Goal: Information Seeking & Learning: Learn about a topic

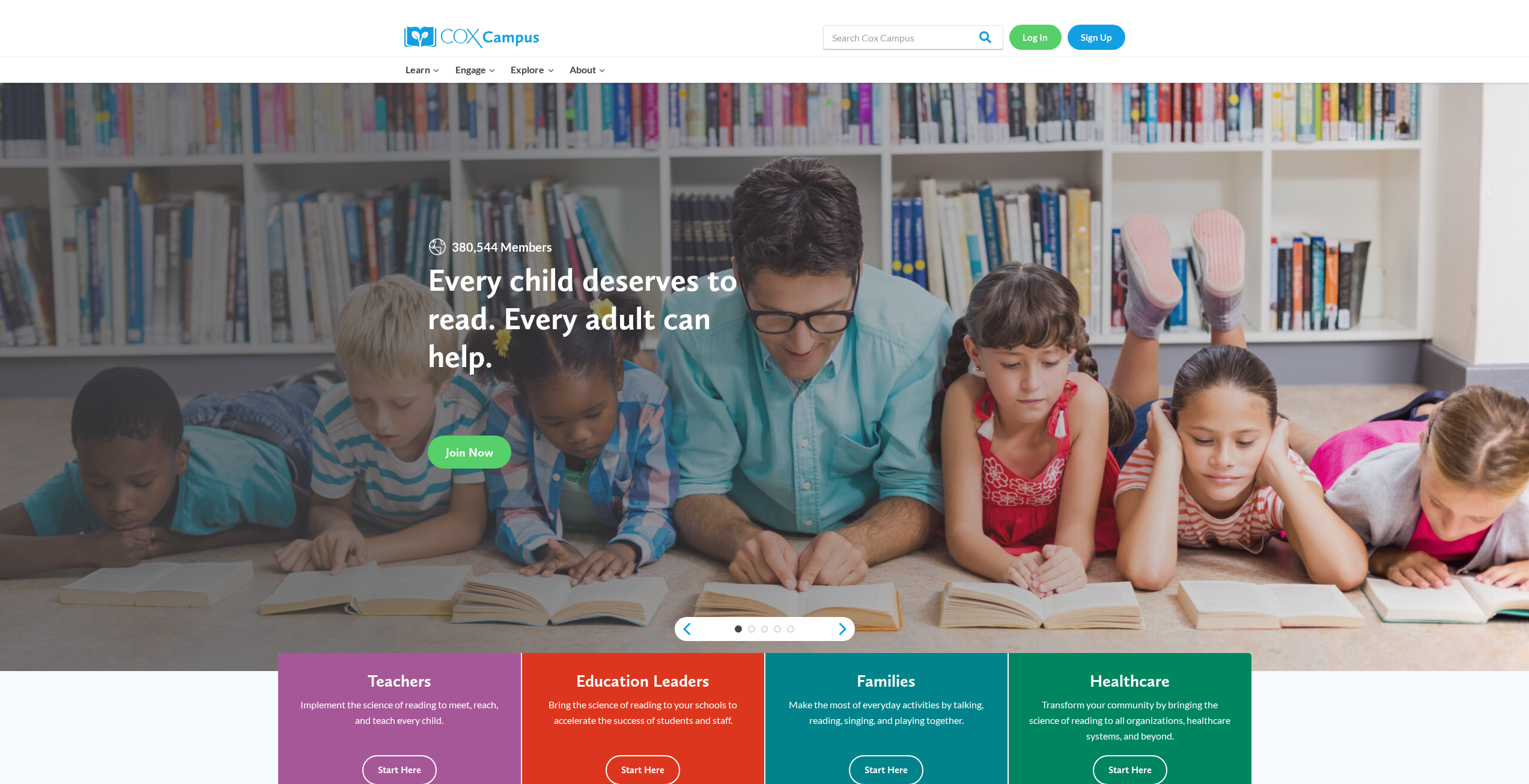
click at [1054, 39] on link "Log In" at bounding box center [1035, 36] width 53 height 24
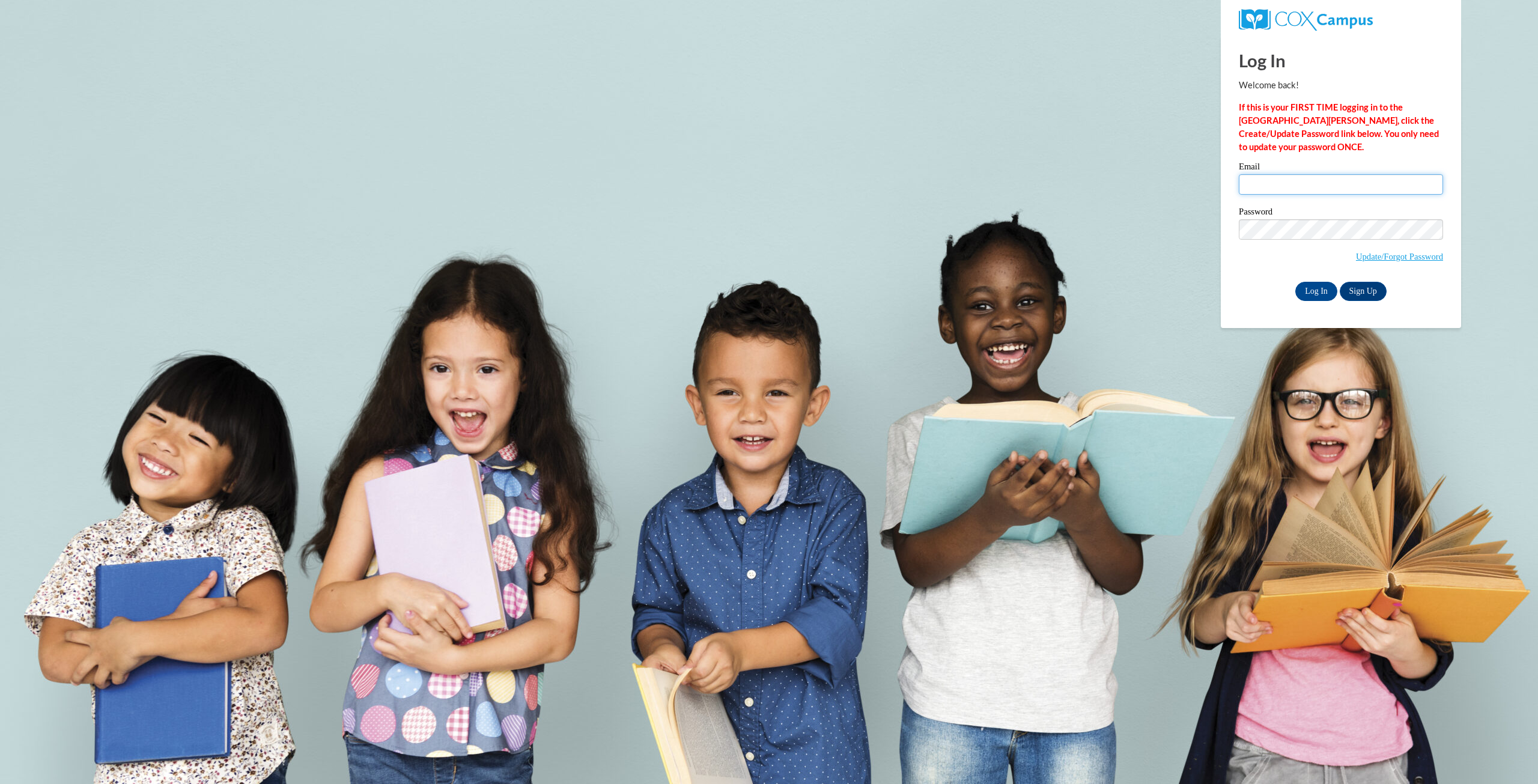
click at [1374, 191] on input "Email" at bounding box center [1341, 184] width 204 height 20
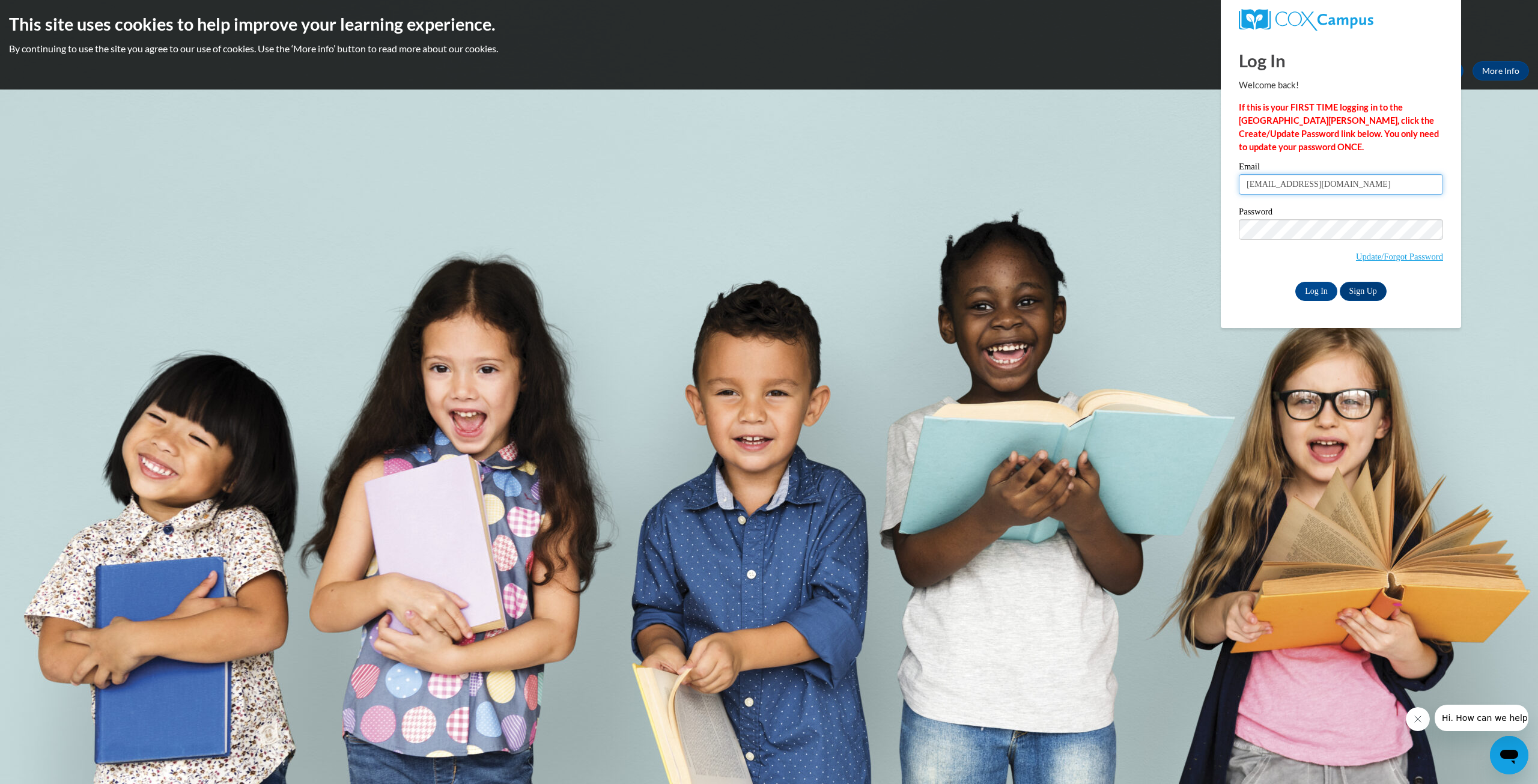
type input "ijones20@wildcat.fvsu.edu"
click at [1295, 282] on input "Log In" at bounding box center [1316, 291] width 42 height 19
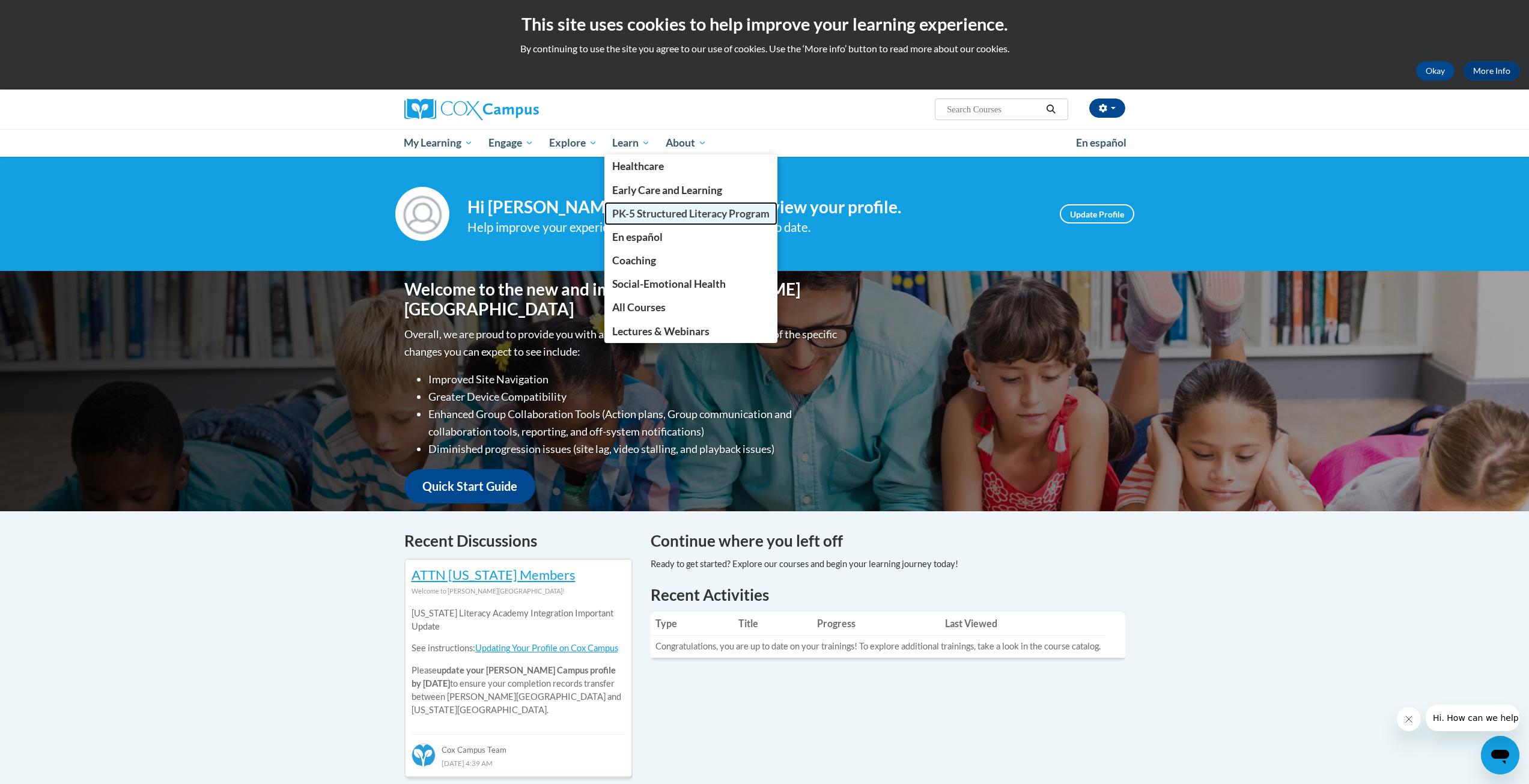
click at [644, 207] on link "PK-5 Structured Literacy Program" at bounding box center [691, 213] width 173 height 23
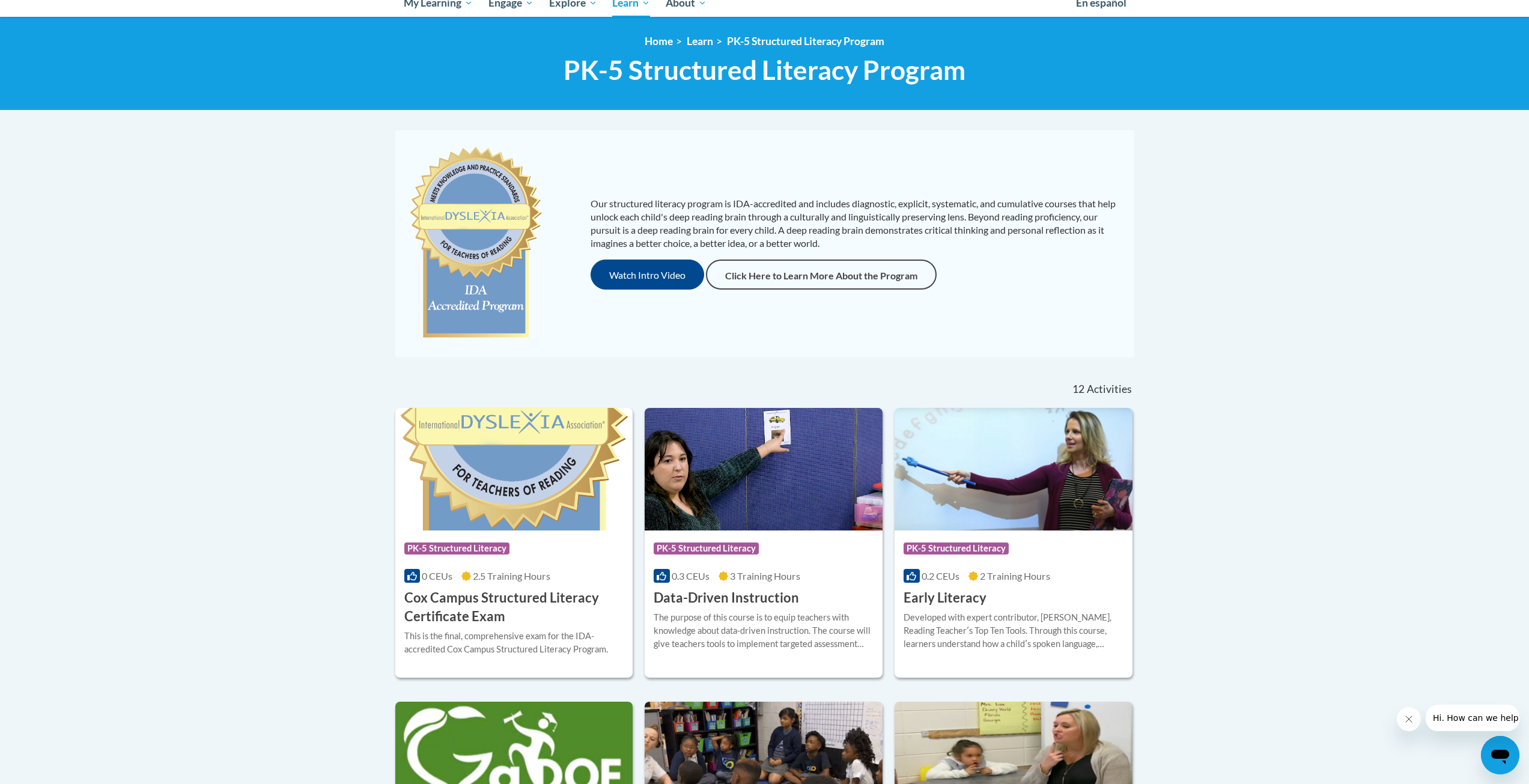
scroll to position [181, 0]
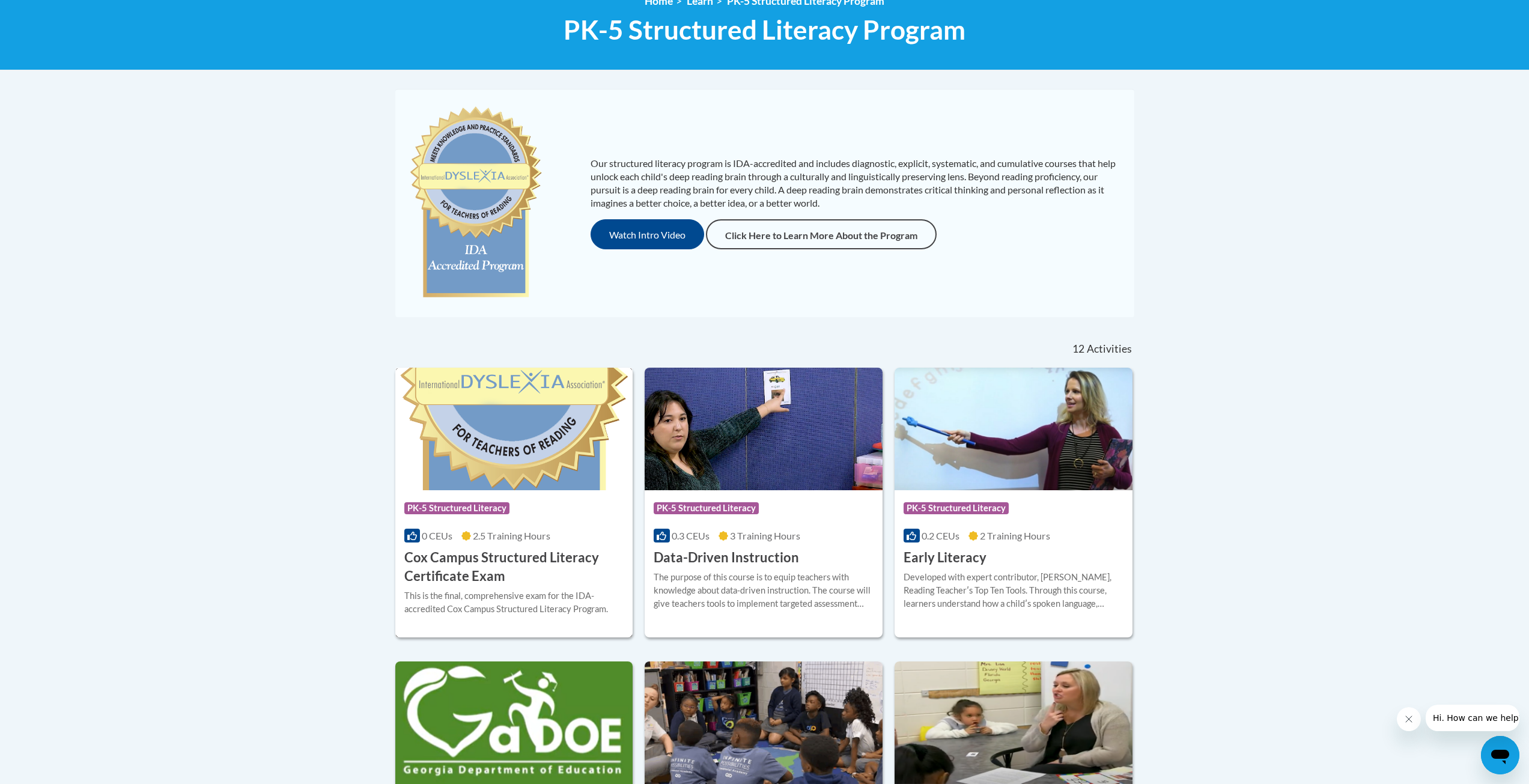
click at [491, 528] on div "Course Category: PK-5 Structured Literacy 0 CEUs 2.5 Training Hours COURSE Cox …" at bounding box center [514, 537] width 238 height 95
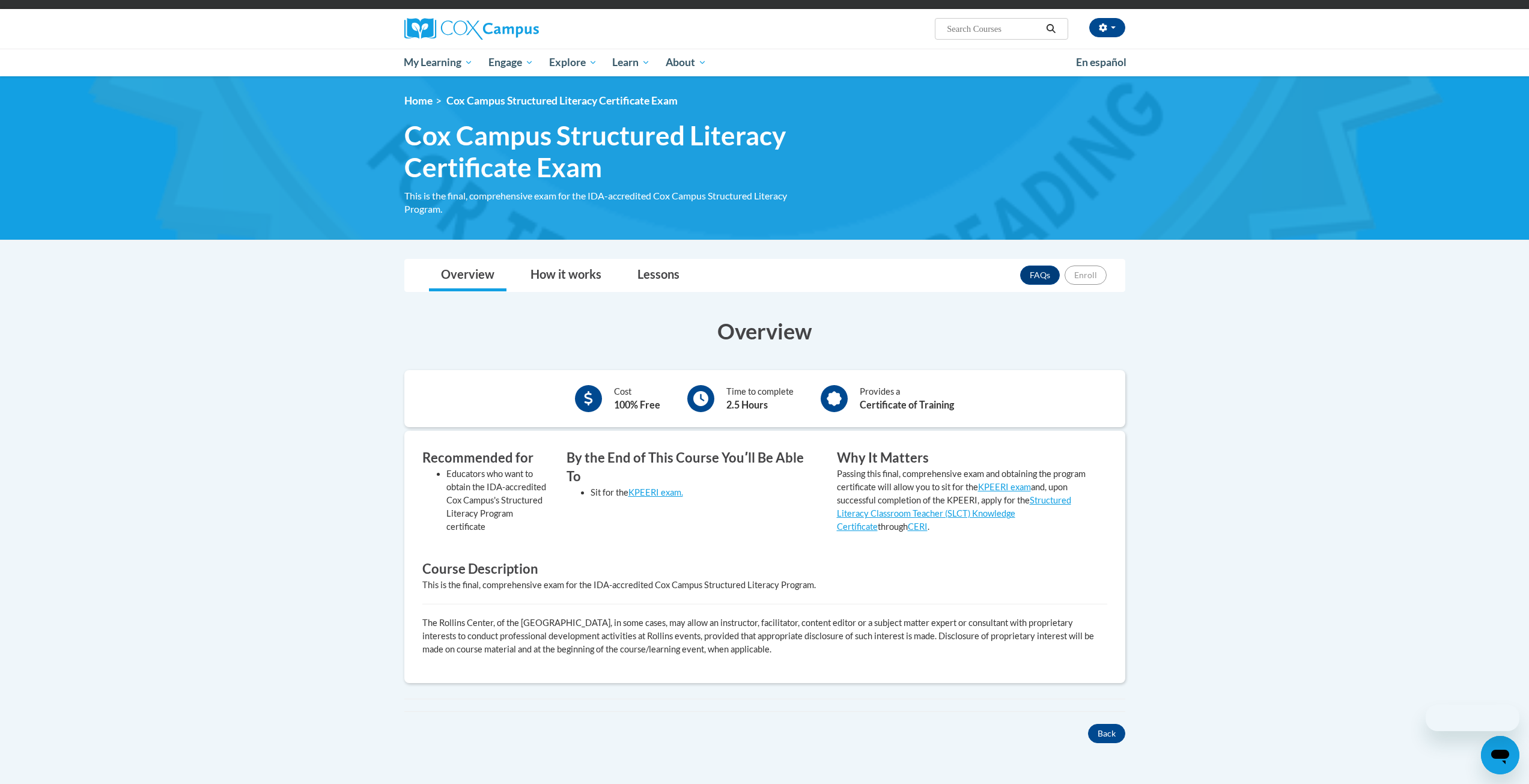
scroll to position [300, 0]
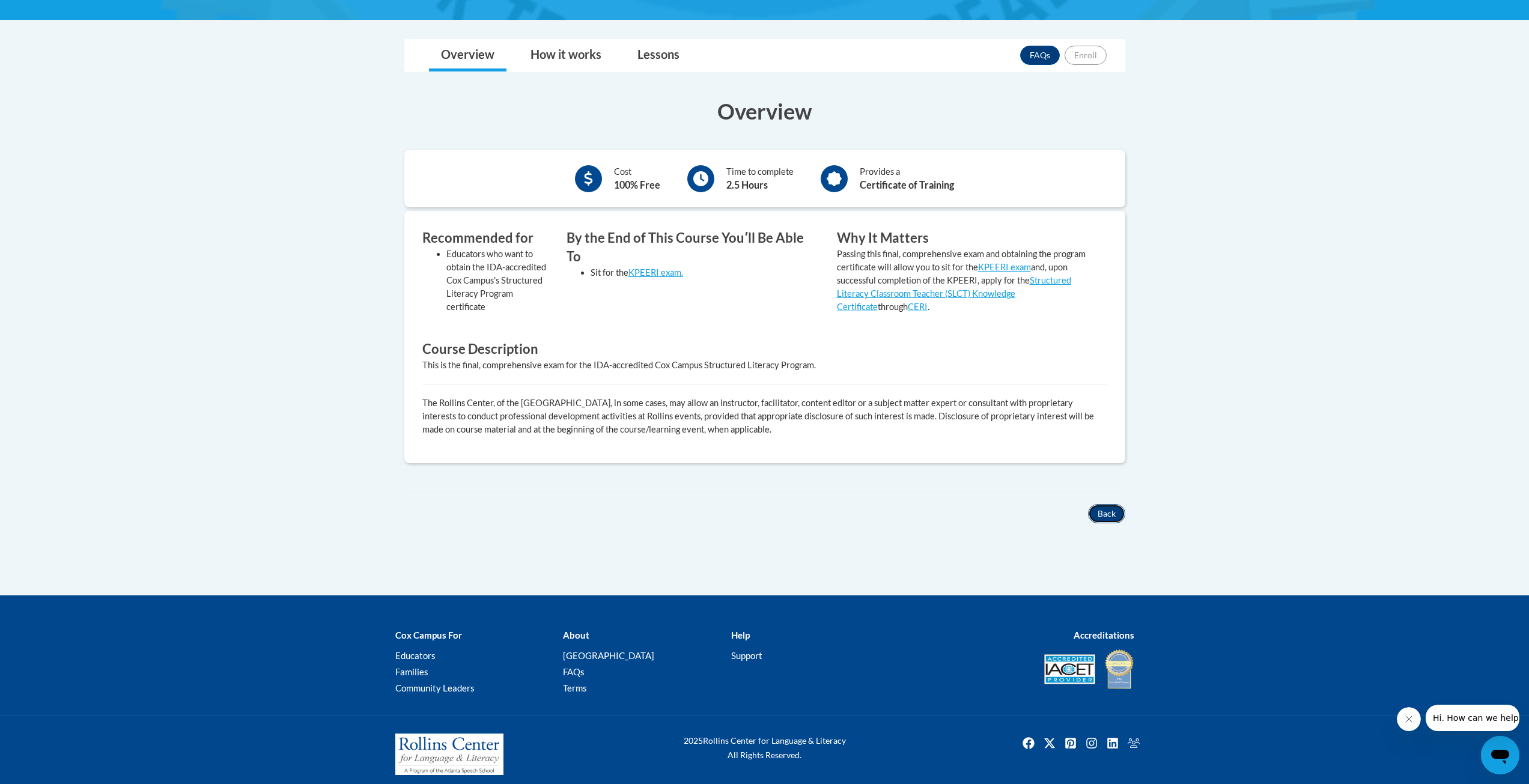
click at [1105, 520] on button "Back" at bounding box center [1107, 513] width 38 height 19
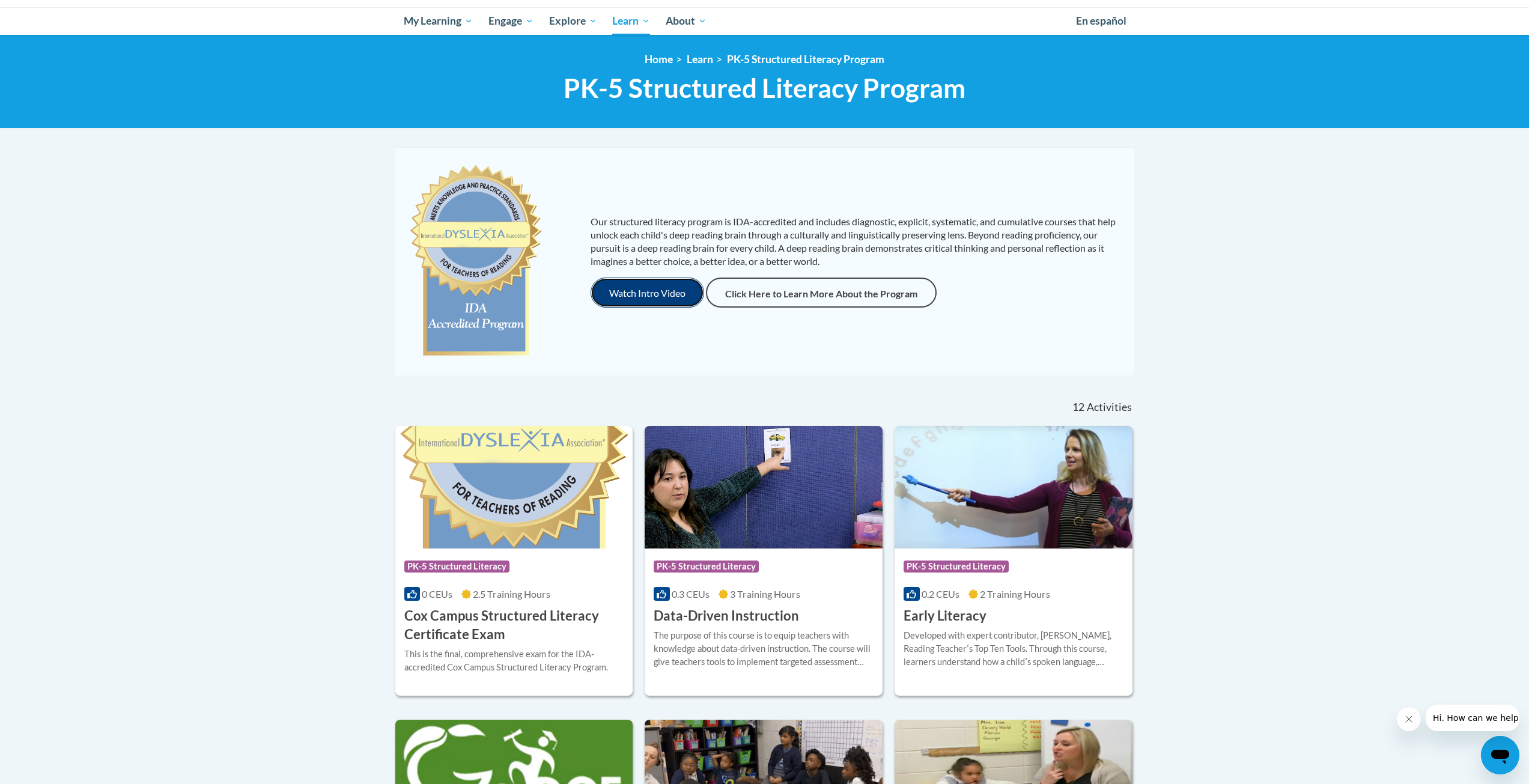
click at [640, 289] on button "Watch Intro Video" at bounding box center [647, 293] width 114 height 30
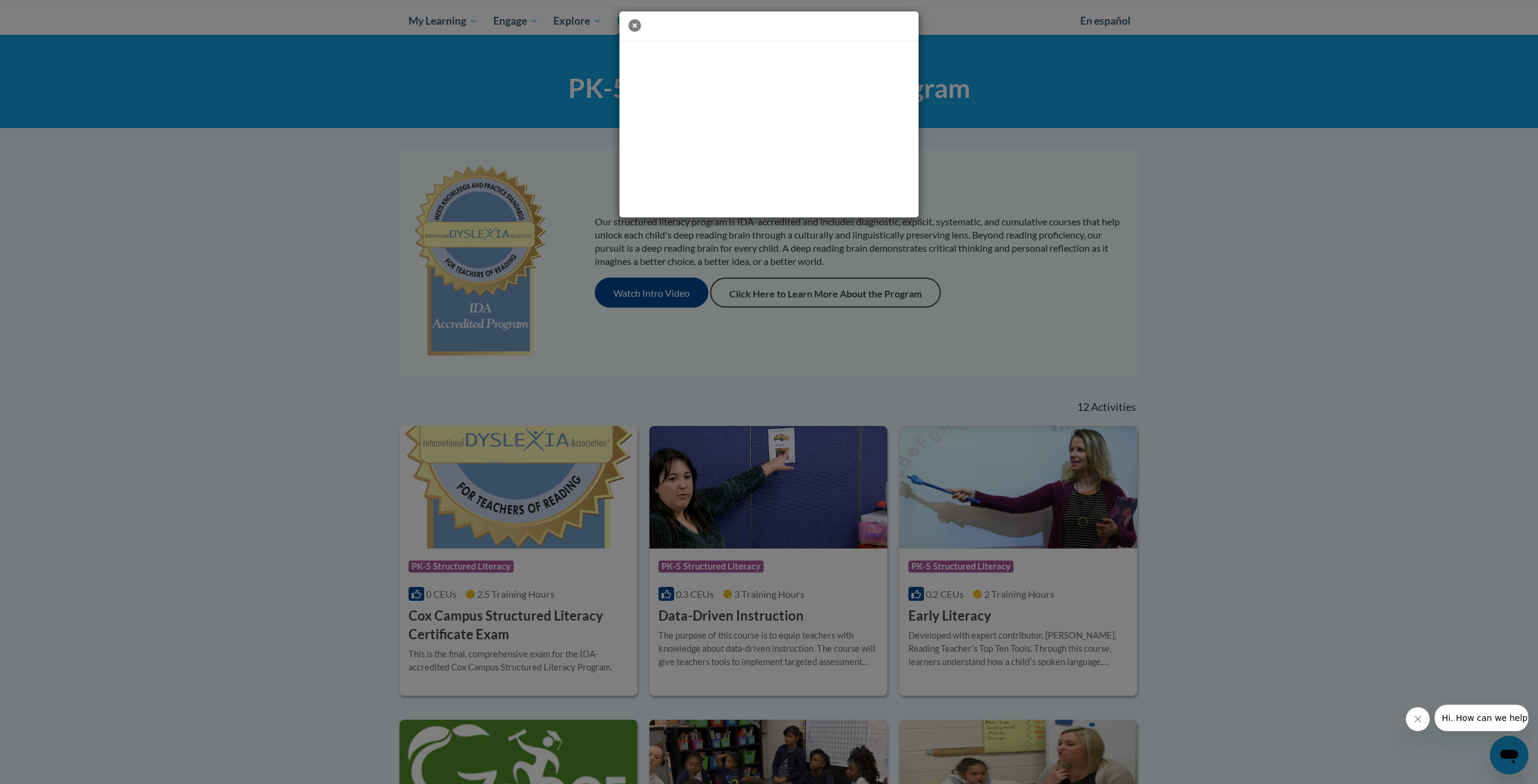
click at [634, 20] on icon "button" at bounding box center [634, 25] width 13 height 13
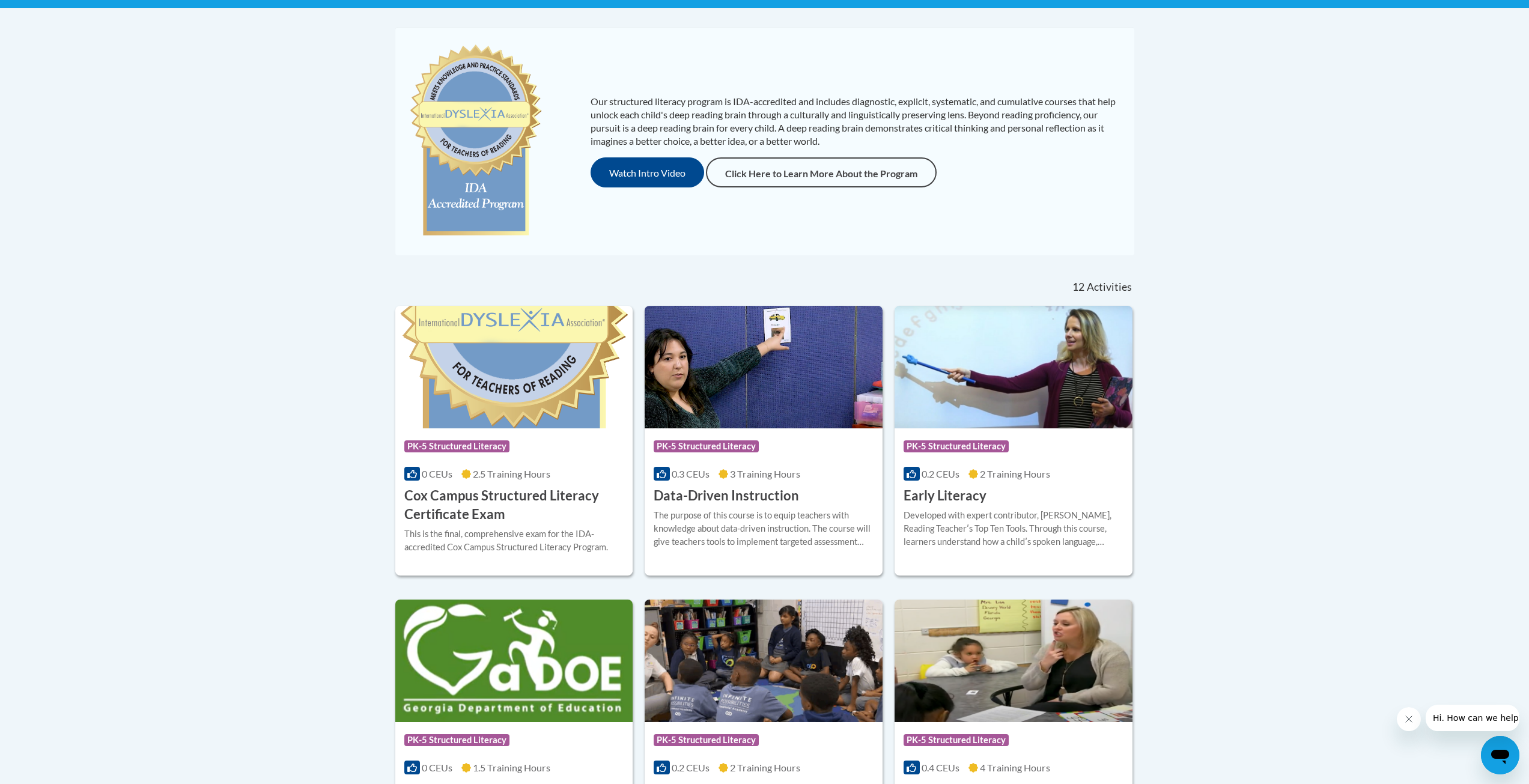
scroll to position [302, 0]
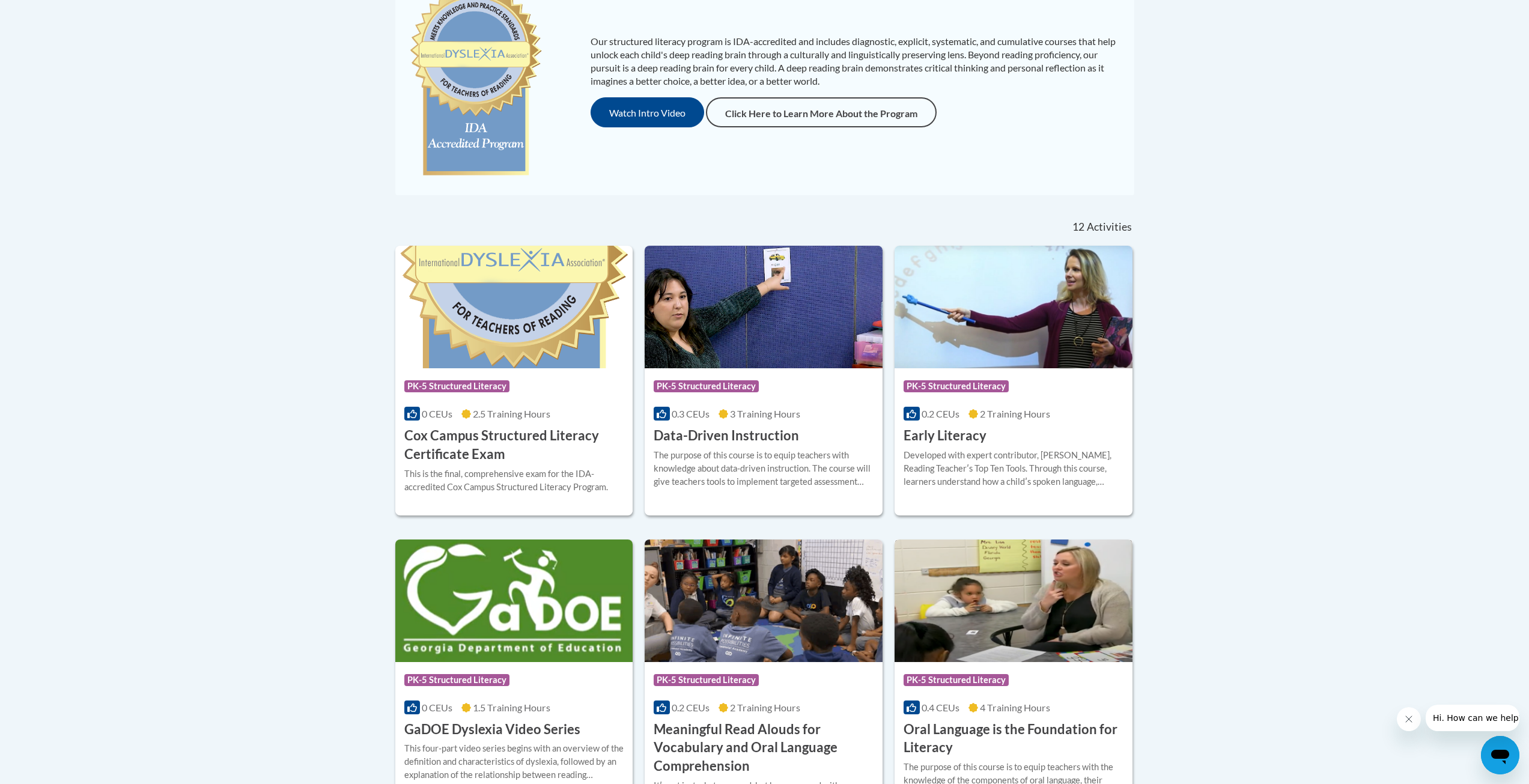
click at [1031, 718] on div "Course Category: PK-5 Structured Literacy 0.4 CEUs 4 Training Hours COURSE Oral…" at bounding box center [1013, 710] width 238 height 95
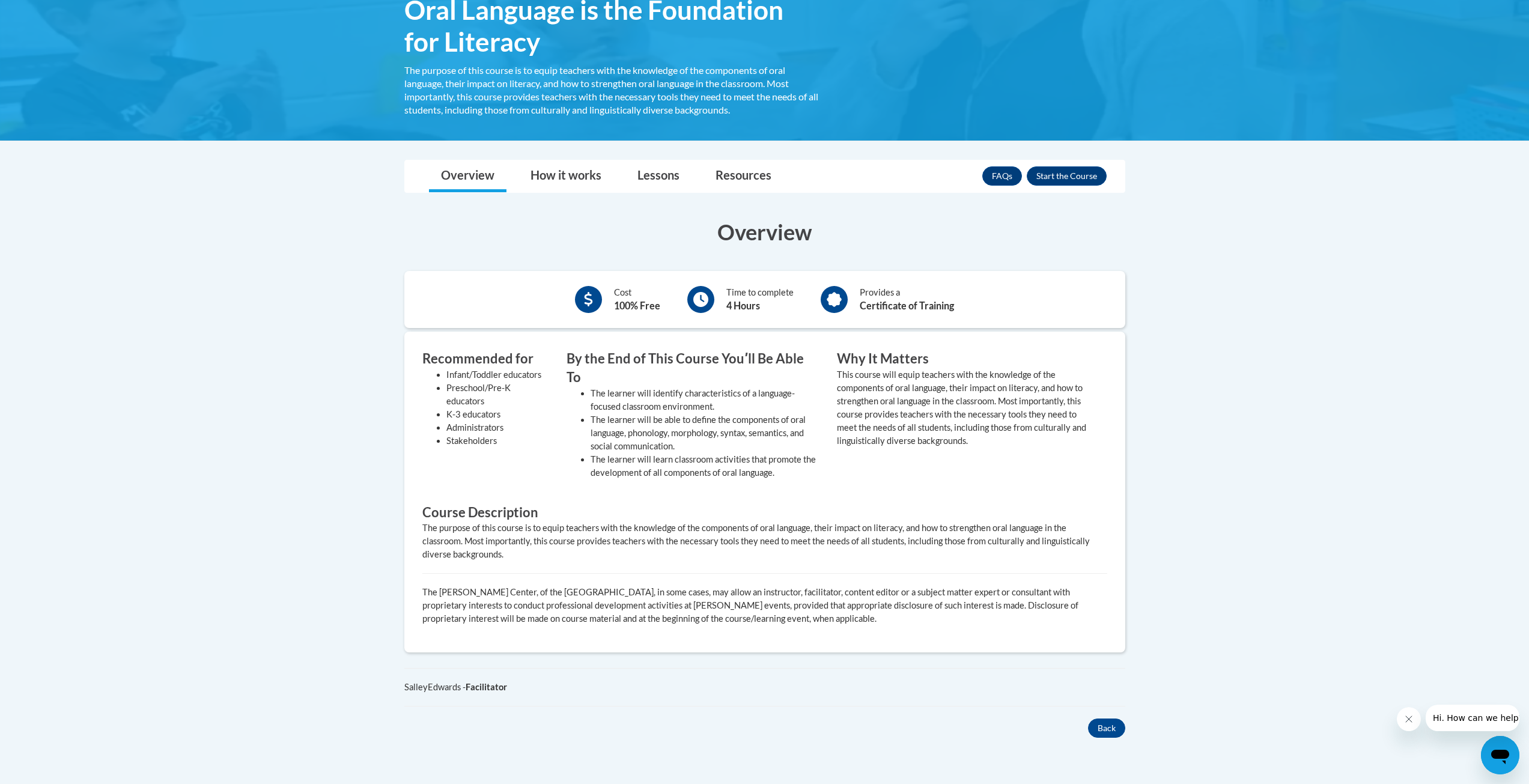
scroll to position [240, 0]
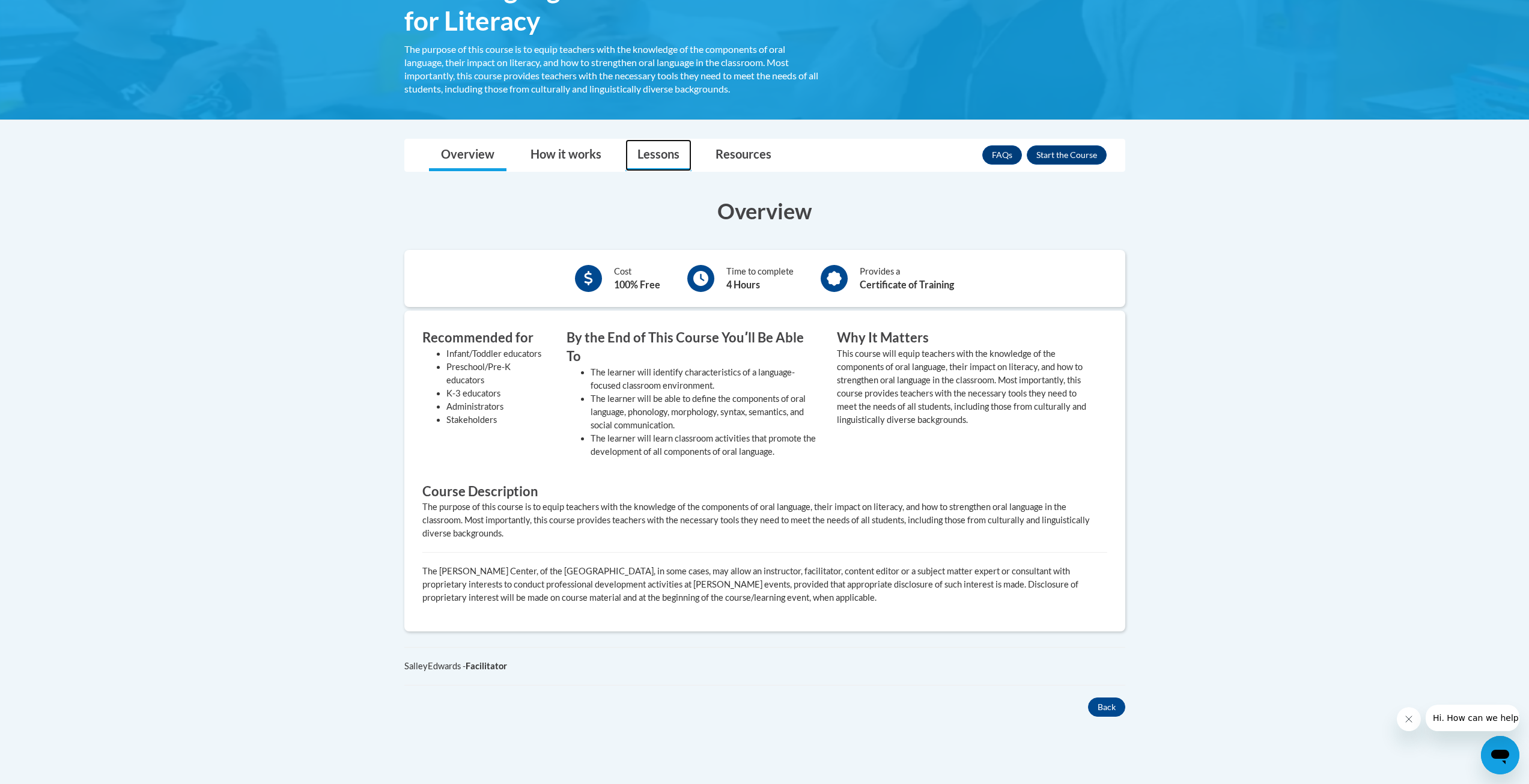
click at [651, 158] on link "Lessons" at bounding box center [658, 155] width 66 height 32
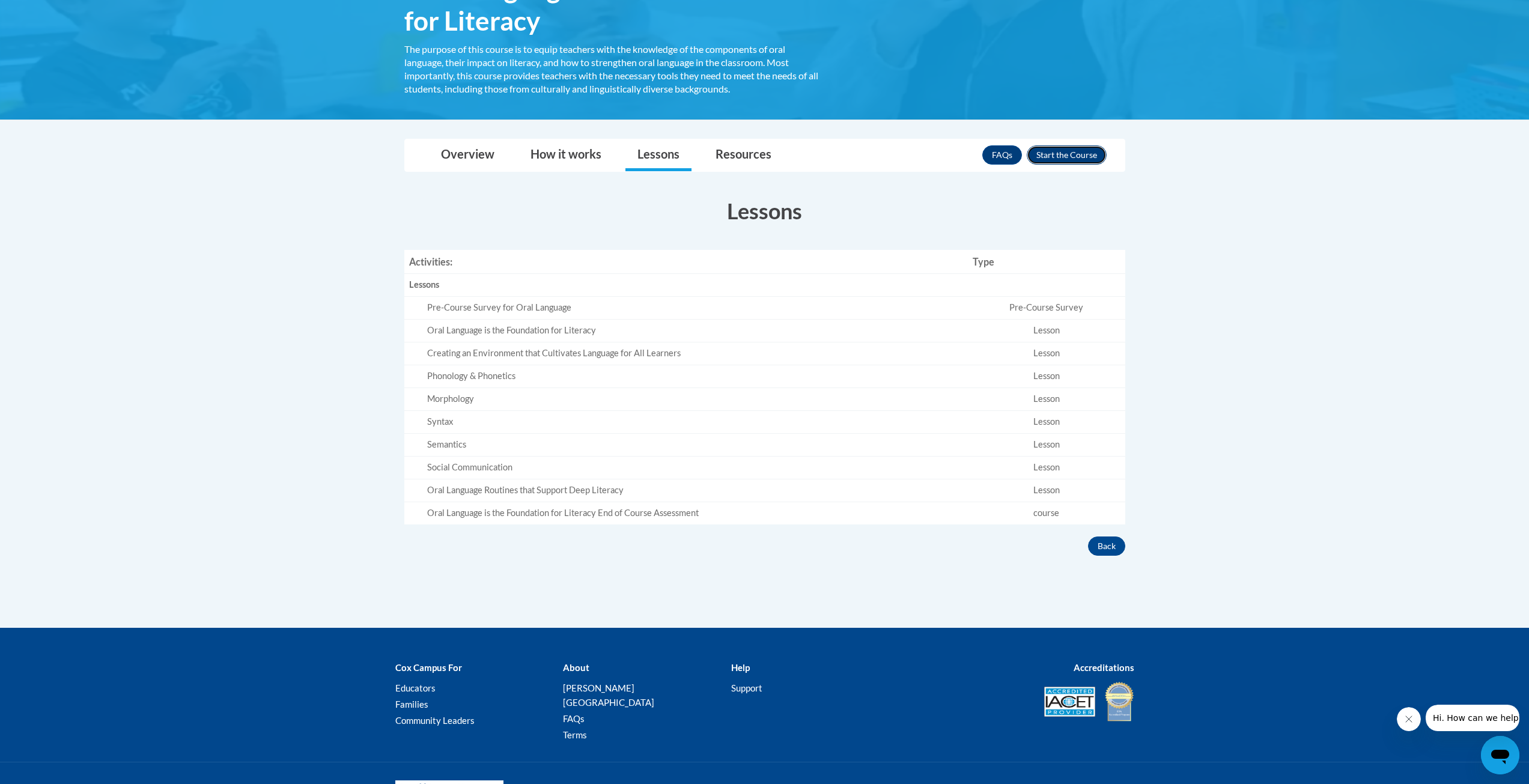
click at [1063, 152] on button "Enroll" at bounding box center [1067, 155] width 80 height 19
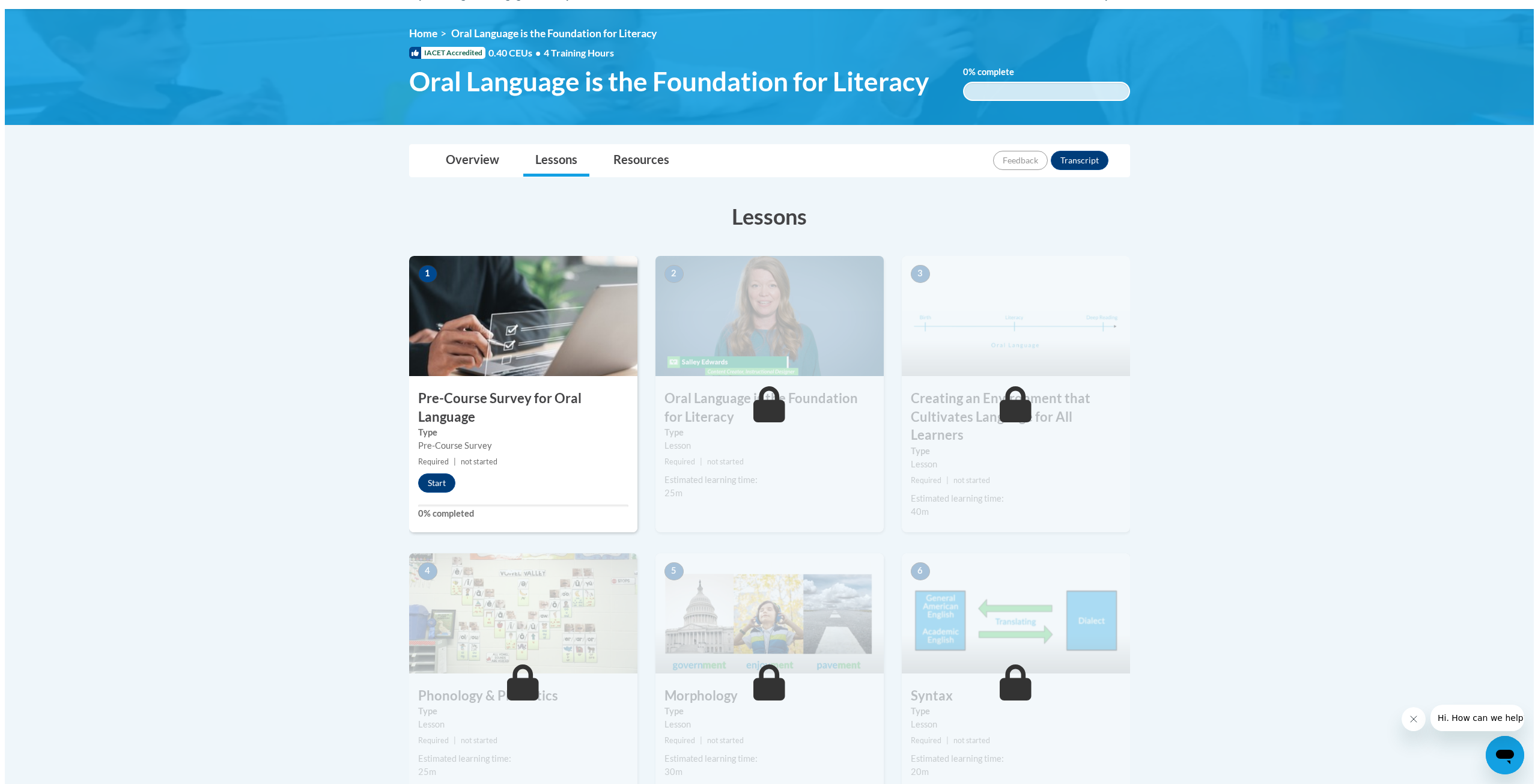
scroll to position [120, 0]
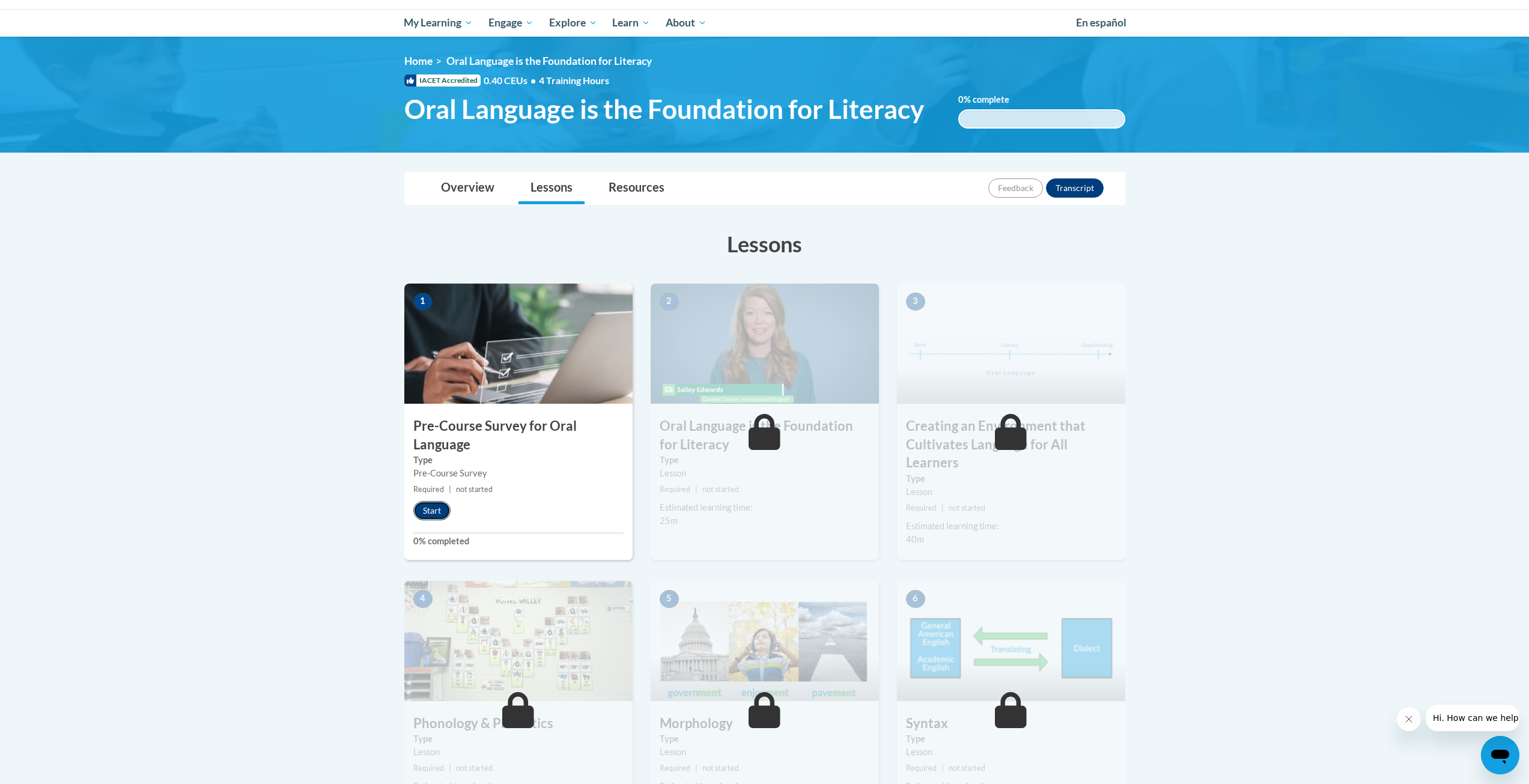
click at [441, 507] on button "Start" at bounding box center [431, 510] width 38 height 19
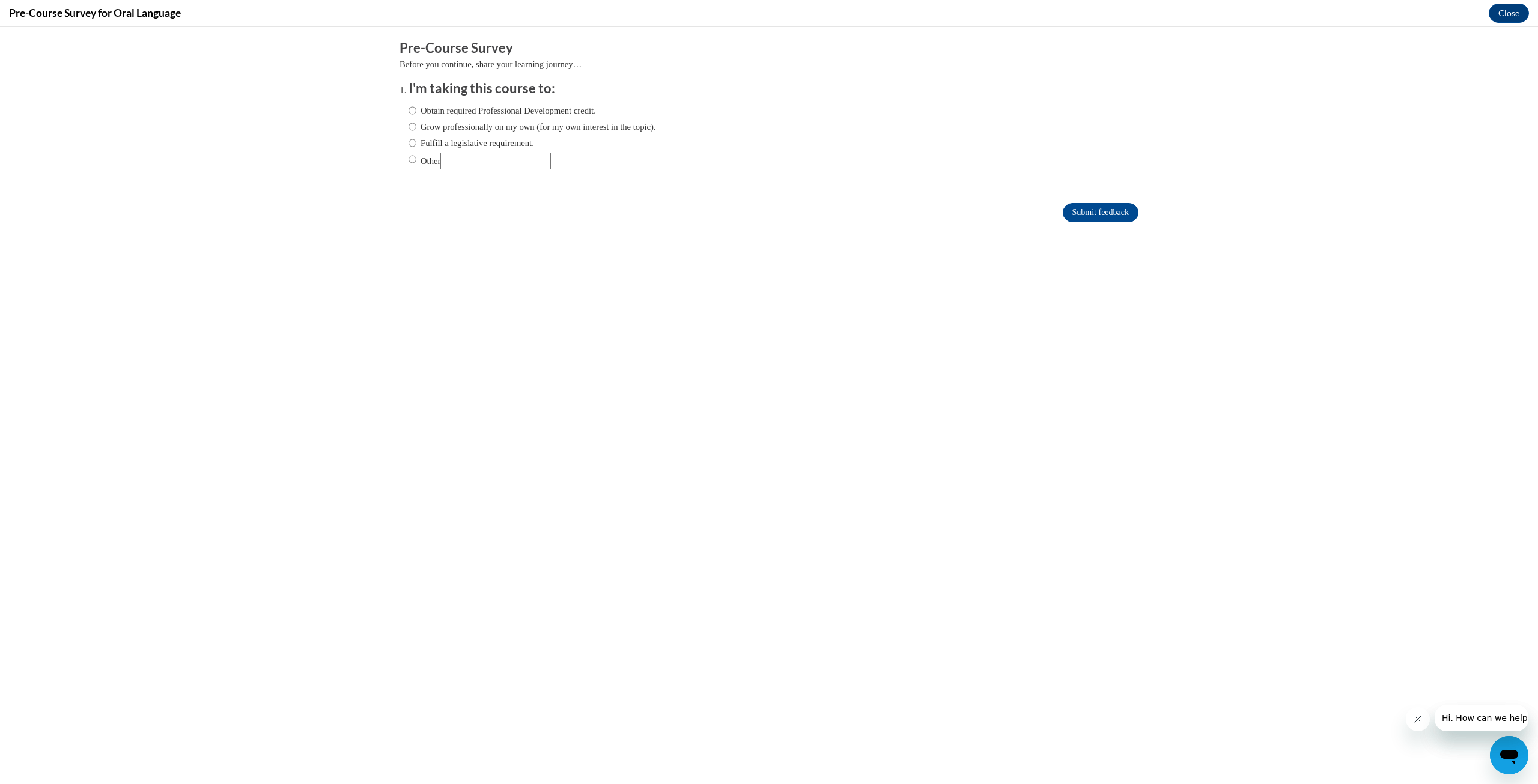
scroll to position [0, 0]
click at [431, 129] on label "Grow professionally on my own (for my own interest in the topic)." at bounding box center [532, 127] width 247 height 13
click at [416, 129] on input "Grow professionally on my own (for my own interest in the topic)." at bounding box center [412, 127] width 8 height 13
radio input "true"
click at [1071, 215] on input "Submit feedback" at bounding box center [1100, 212] width 76 height 19
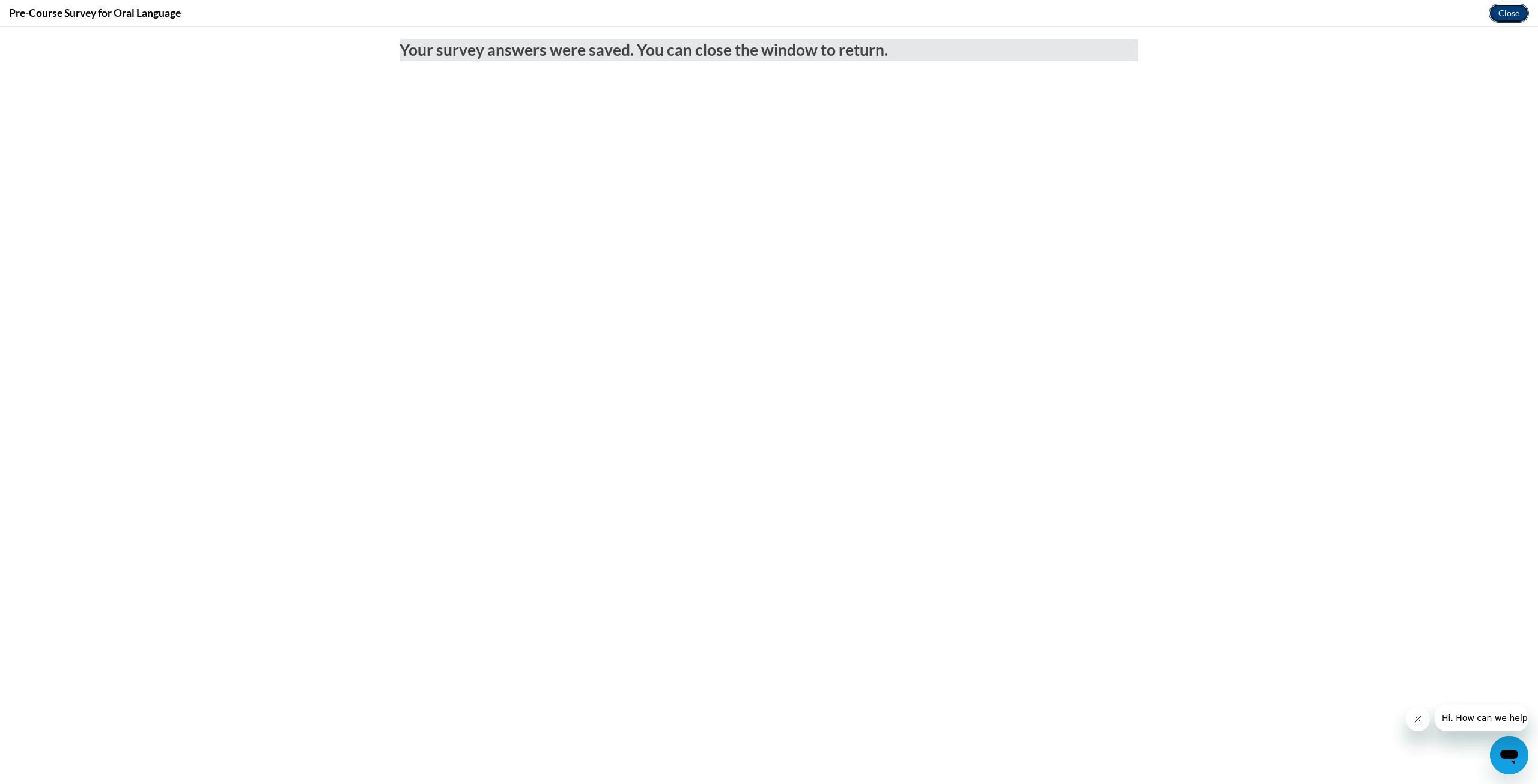
click at [1507, 11] on button "Close" at bounding box center [1509, 13] width 40 height 19
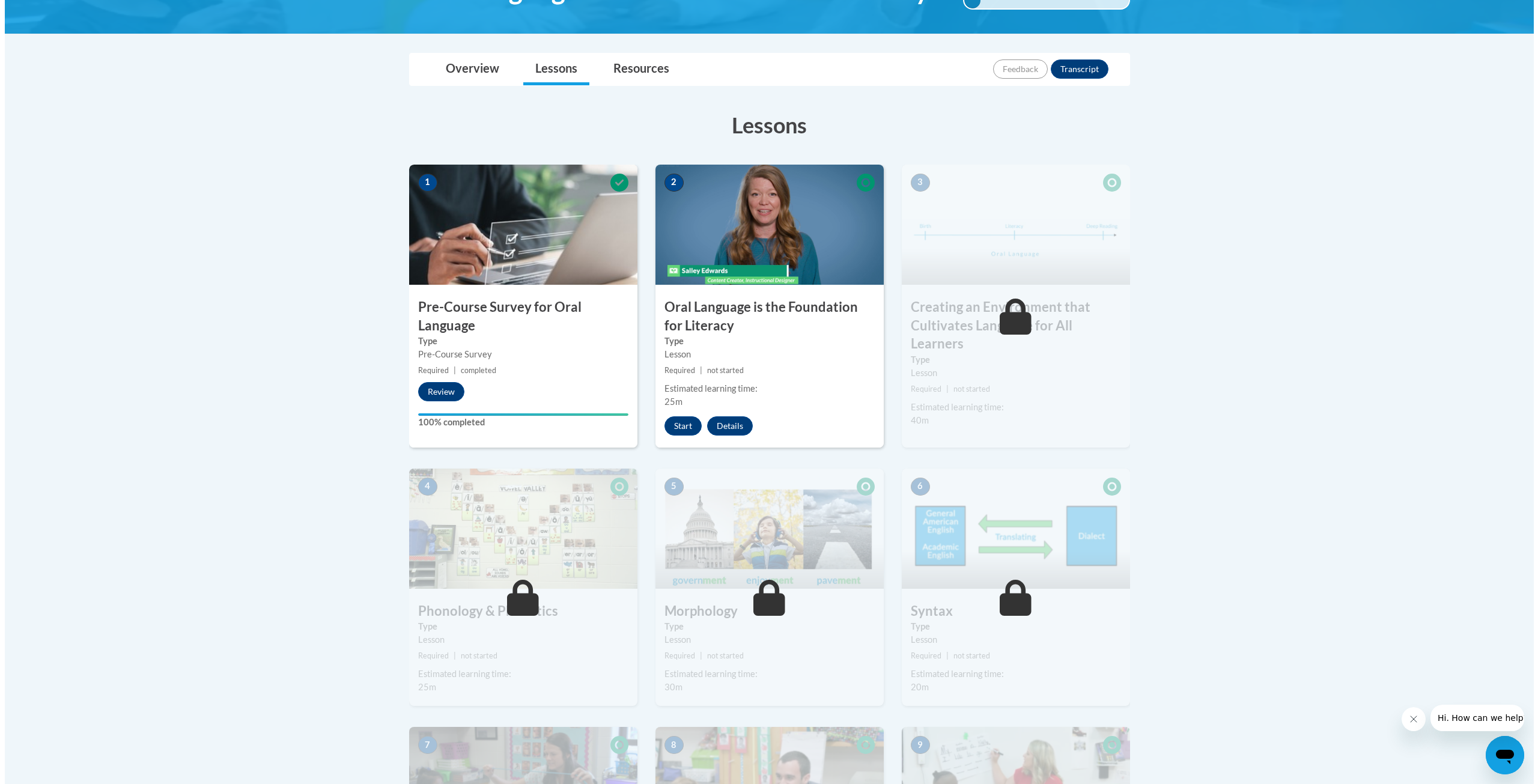
scroll to position [240, 0]
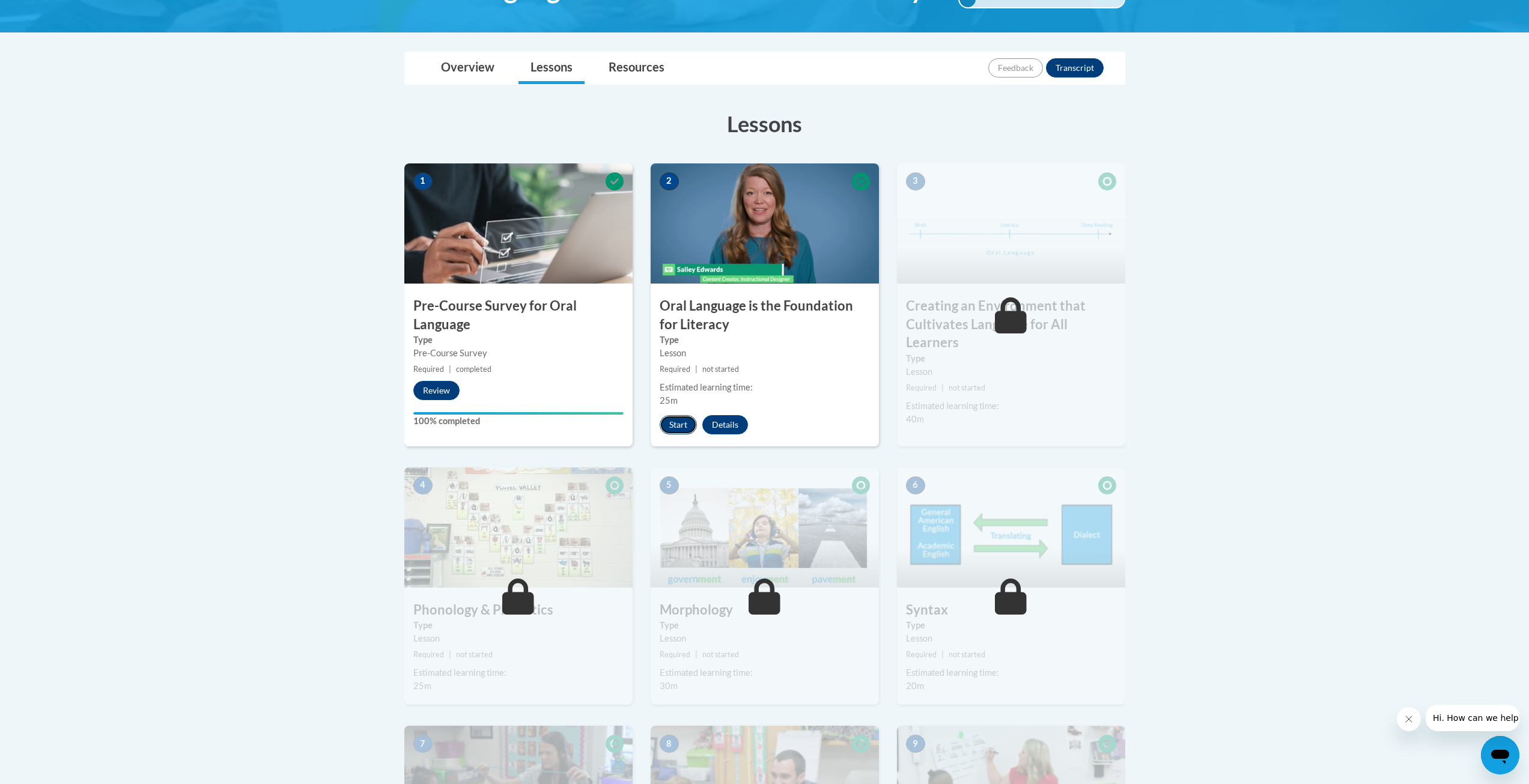
click at [680, 417] on button "Start" at bounding box center [678, 425] width 38 height 19
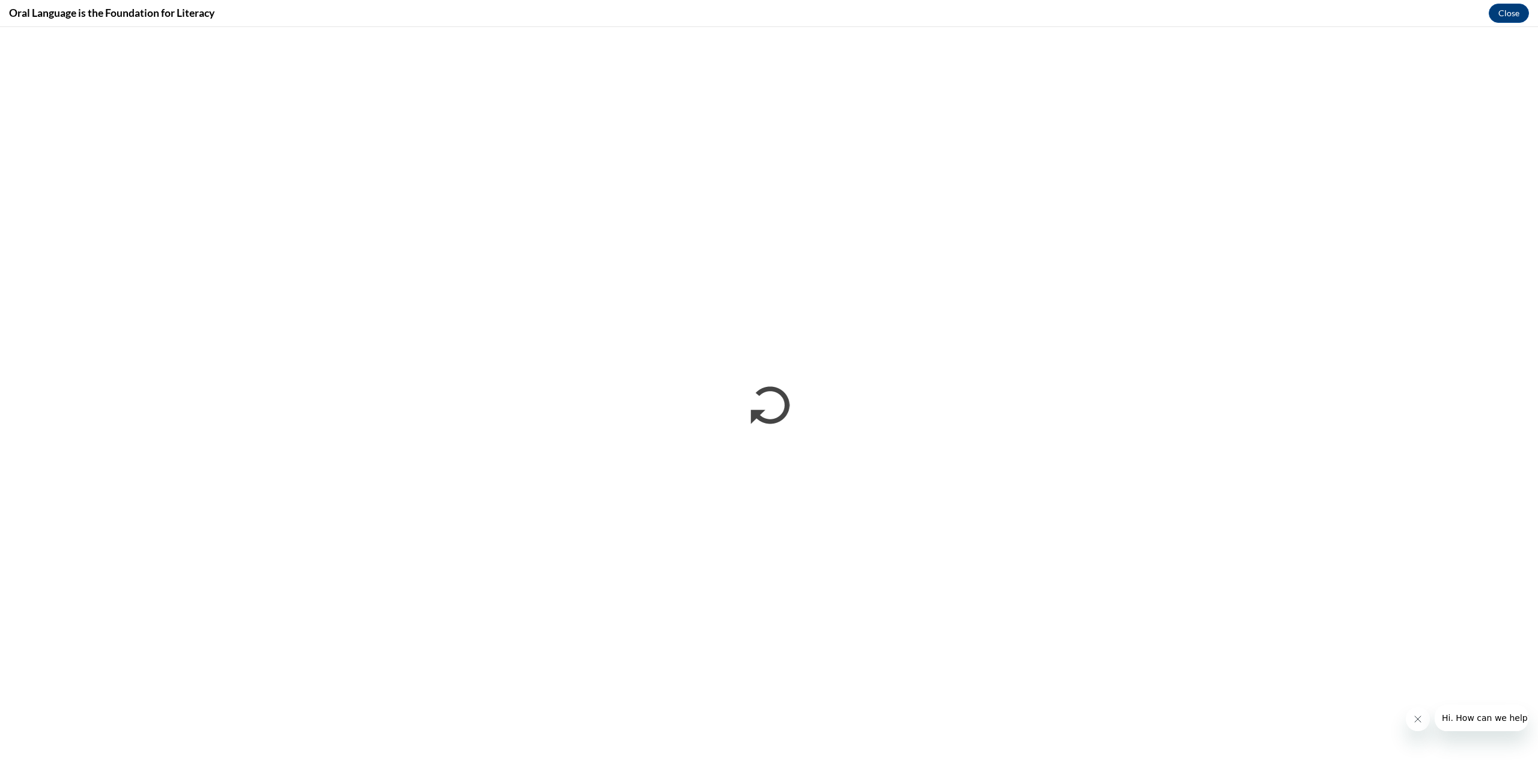
scroll to position [0, 0]
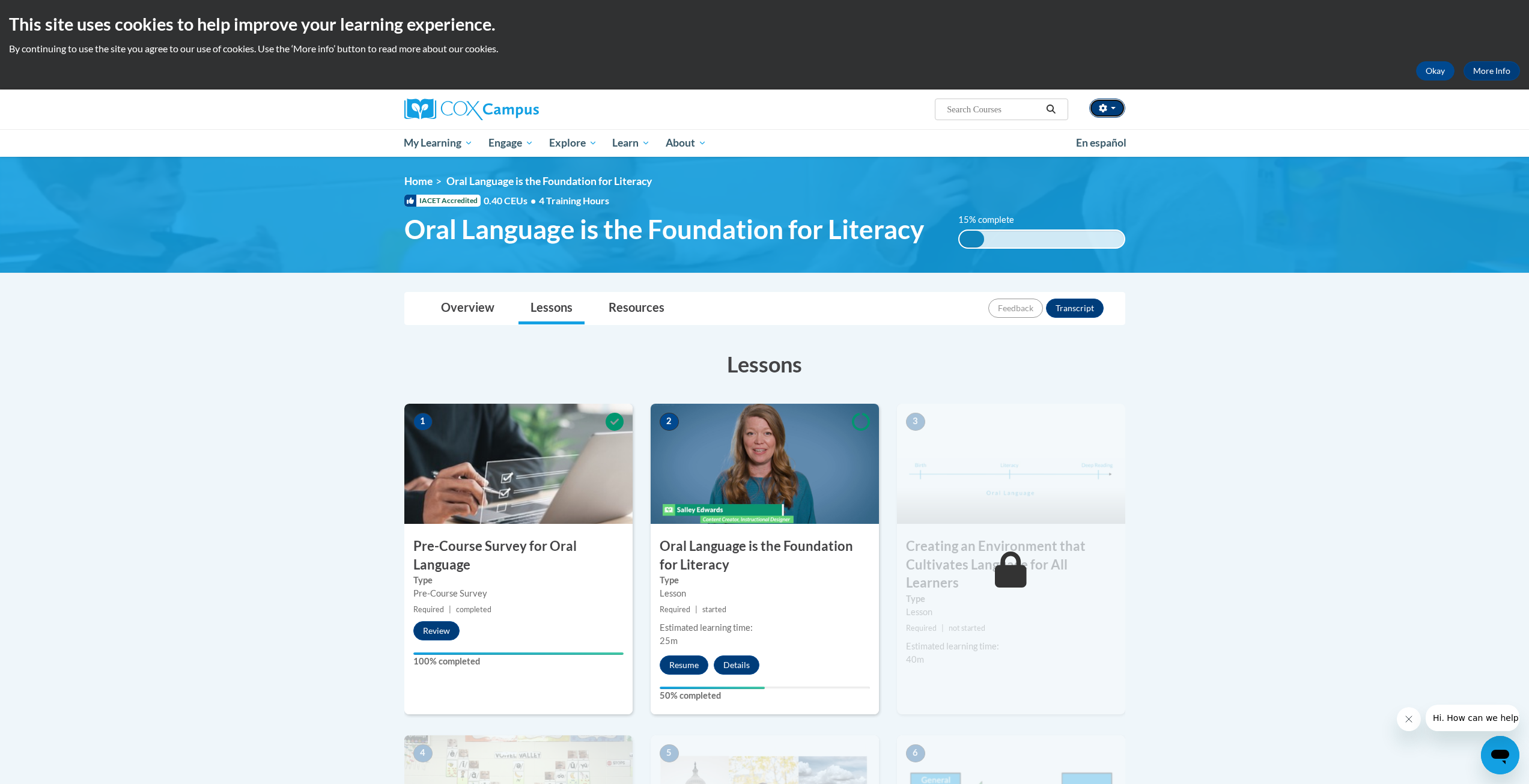
click at [1103, 104] on icon "button" at bounding box center [1103, 108] width 8 height 8
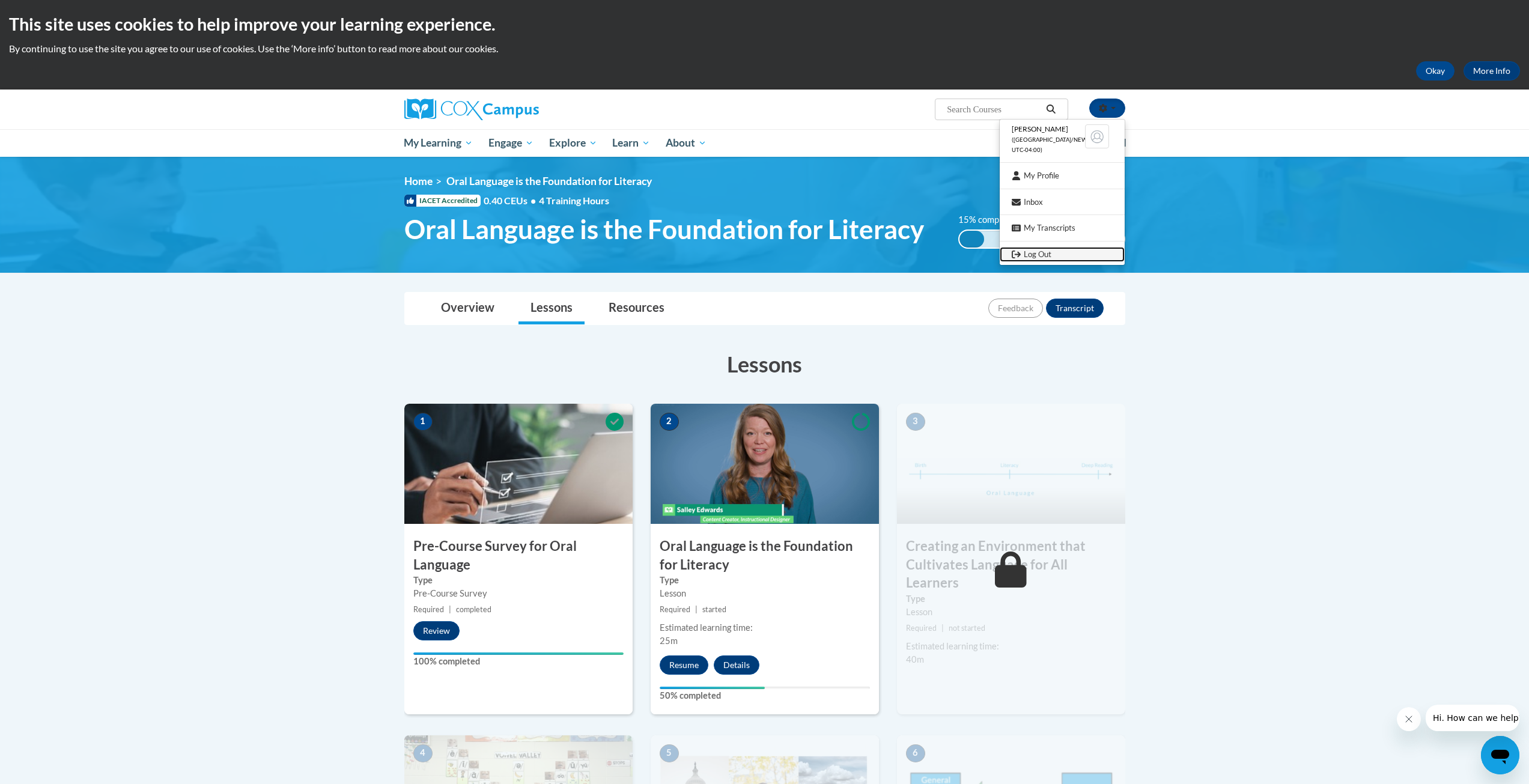
click at [1026, 256] on link "Log Out" at bounding box center [1062, 254] width 125 height 15
